Goal: Find contact information: Obtain details needed to contact an individual or organization

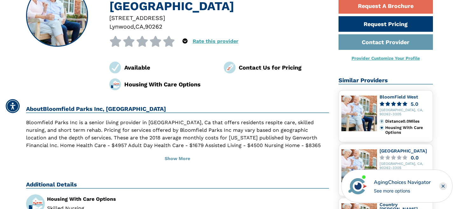
scroll to position [95, 0]
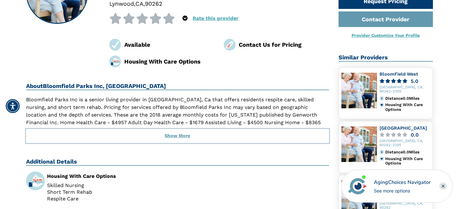
click at [174, 129] on button "Show More" at bounding box center [177, 136] width 303 height 14
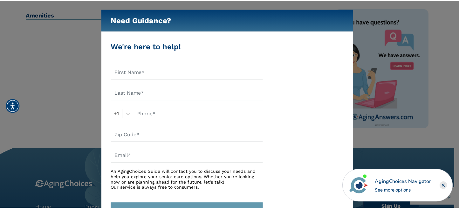
scroll to position [318, 0]
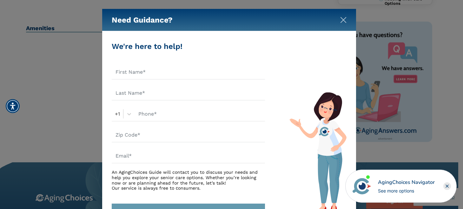
click at [343, 19] on img "Close" at bounding box center [343, 20] width 6 height 6
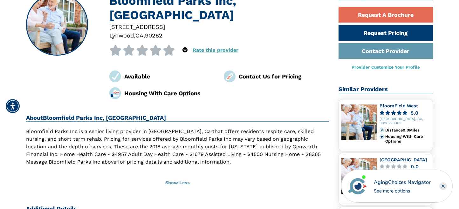
scroll to position [32, 0]
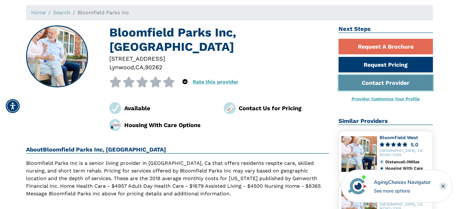
click at [381, 83] on link "Contact Provider" at bounding box center [385, 83] width 95 height 16
